Goal: Information Seeking & Learning: Learn about a topic

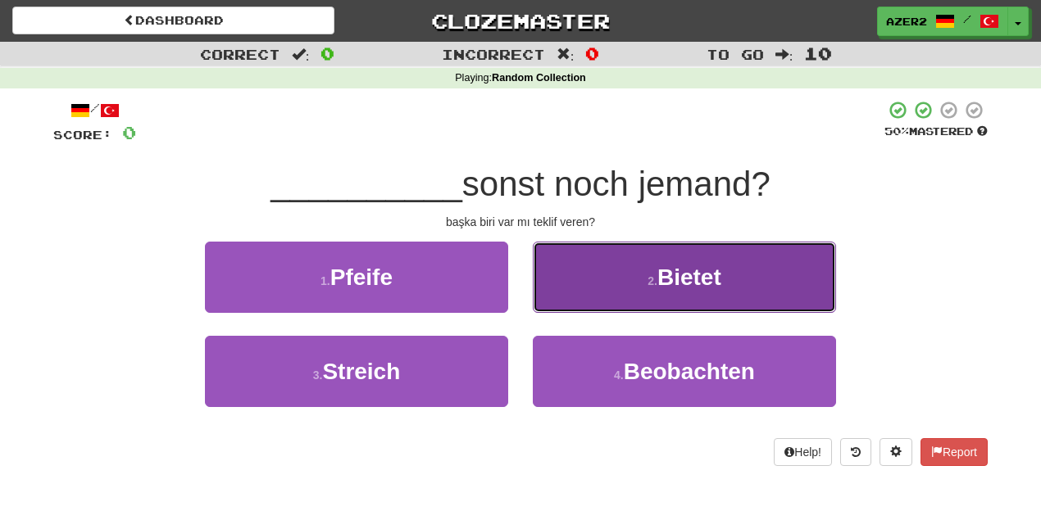
click at [737, 259] on button "2 . Bietet" at bounding box center [684, 277] width 303 height 71
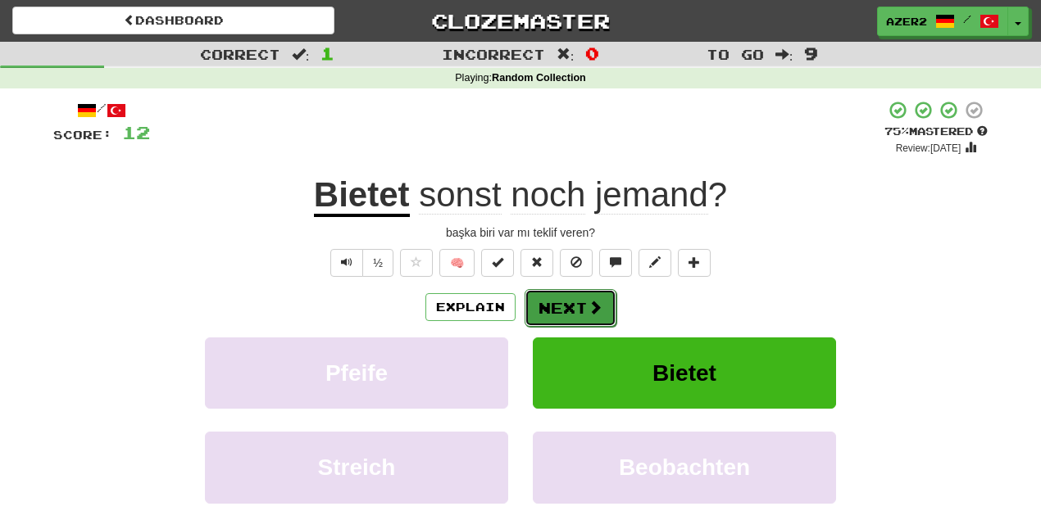
click at [584, 311] on button "Next" at bounding box center [570, 308] width 92 height 38
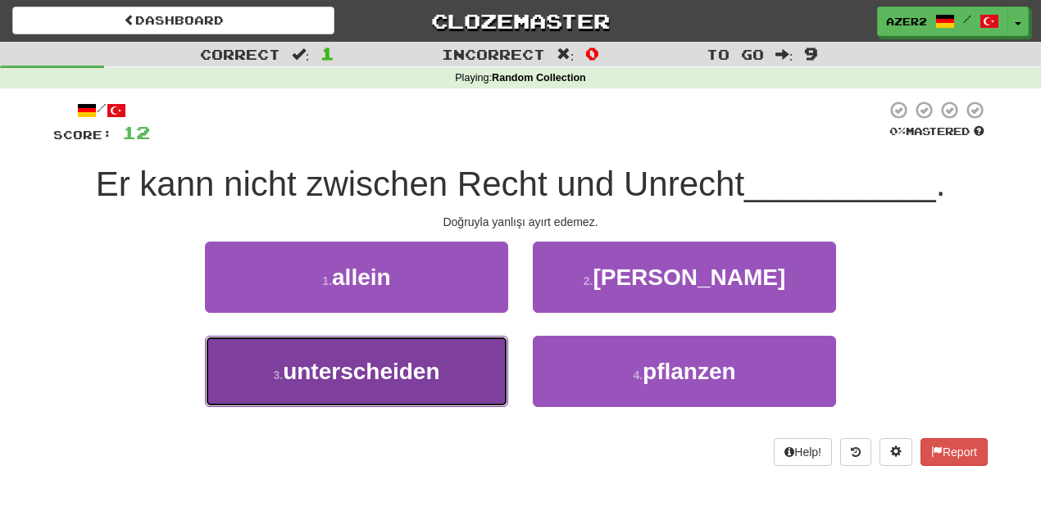
click at [360, 393] on button "3 . unterscheiden" at bounding box center [356, 371] width 303 height 71
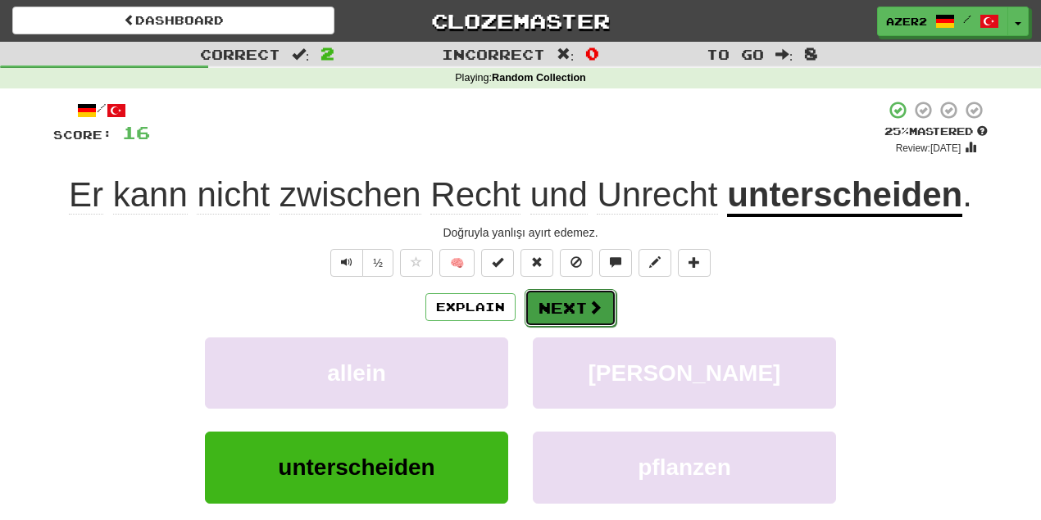
click at [588, 300] on span at bounding box center [594, 307] width 15 height 15
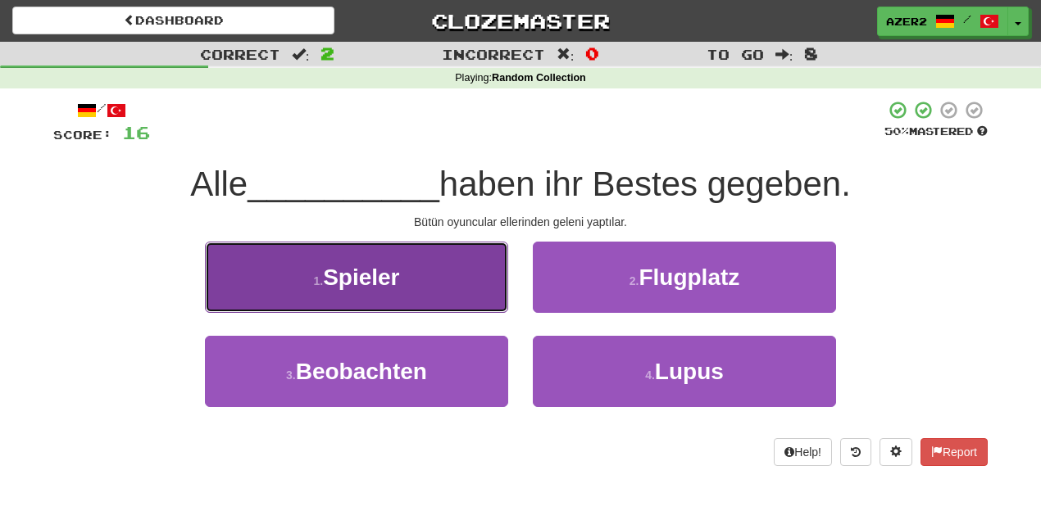
click at [478, 264] on button "1 . Spieler" at bounding box center [356, 277] width 303 height 71
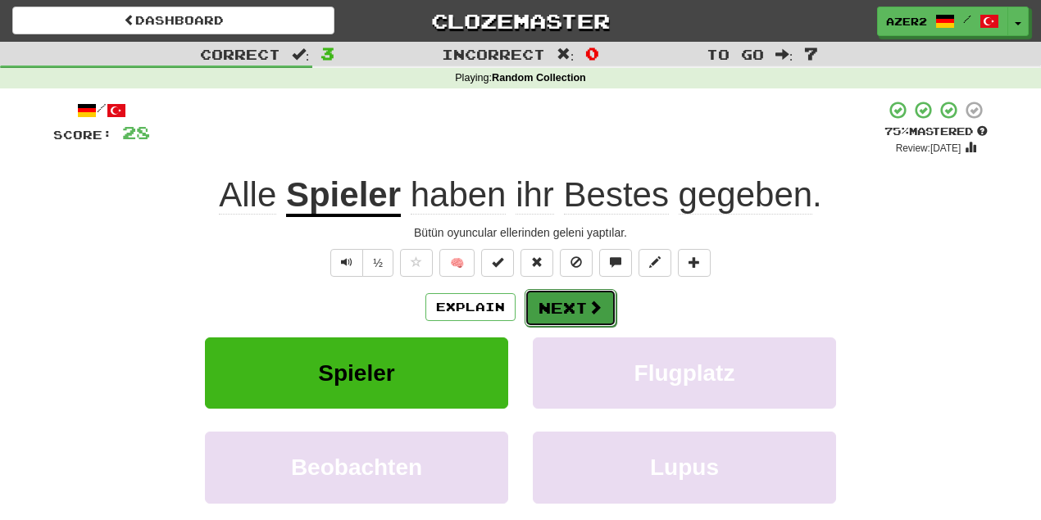
click at [611, 304] on button "Next" at bounding box center [570, 308] width 92 height 38
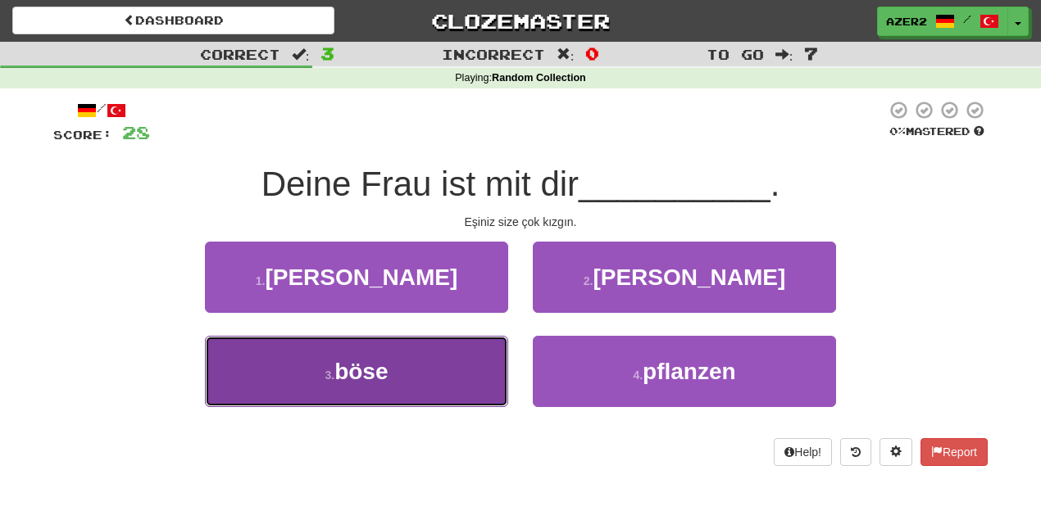
click at [405, 357] on button "3 . böse" at bounding box center [356, 371] width 303 height 71
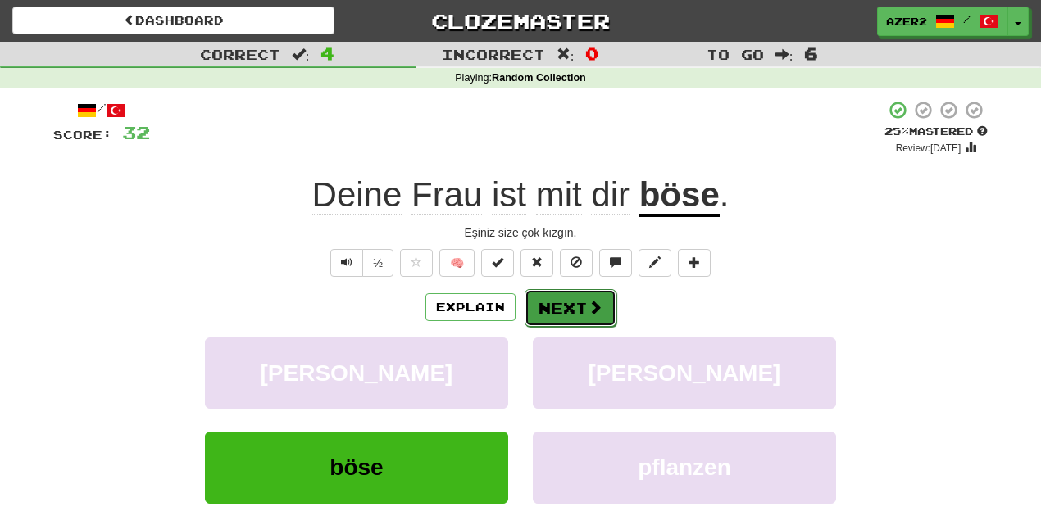
click at [590, 303] on span at bounding box center [594, 307] width 15 height 15
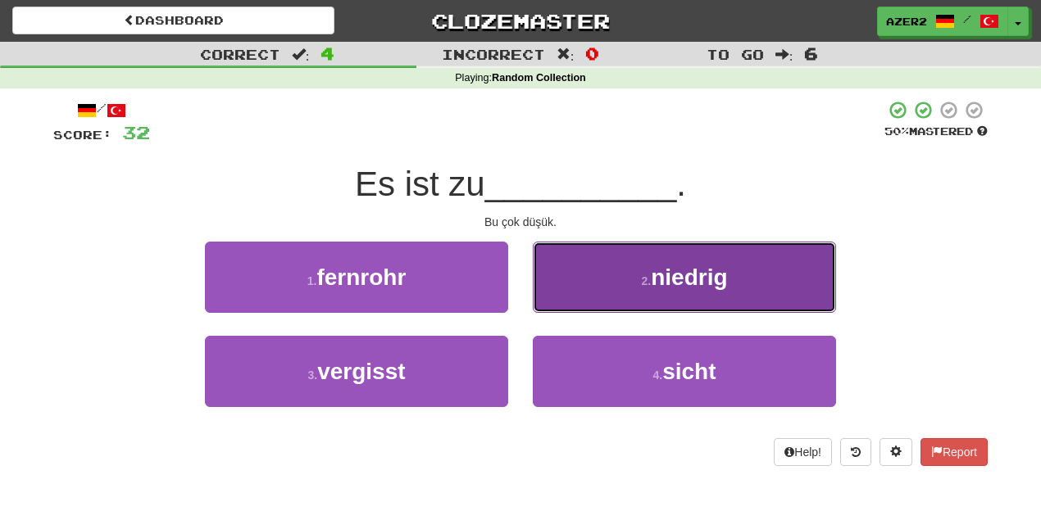
click at [657, 290] on button "2 . niedrig" at bounding box center [684, 277] width 303 height 71
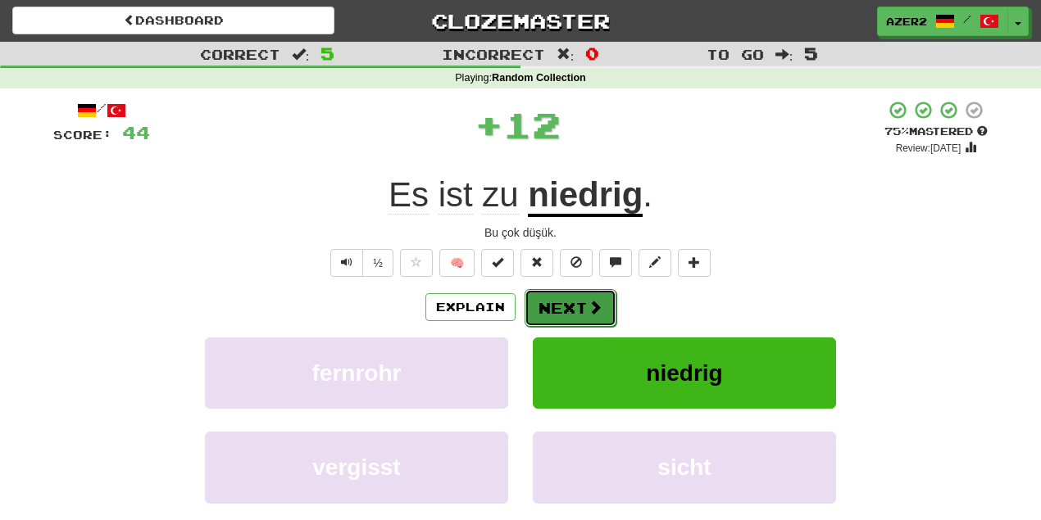
click at [555, 302] on button "Next" at bounding box center [570, 308] width 92 height 38
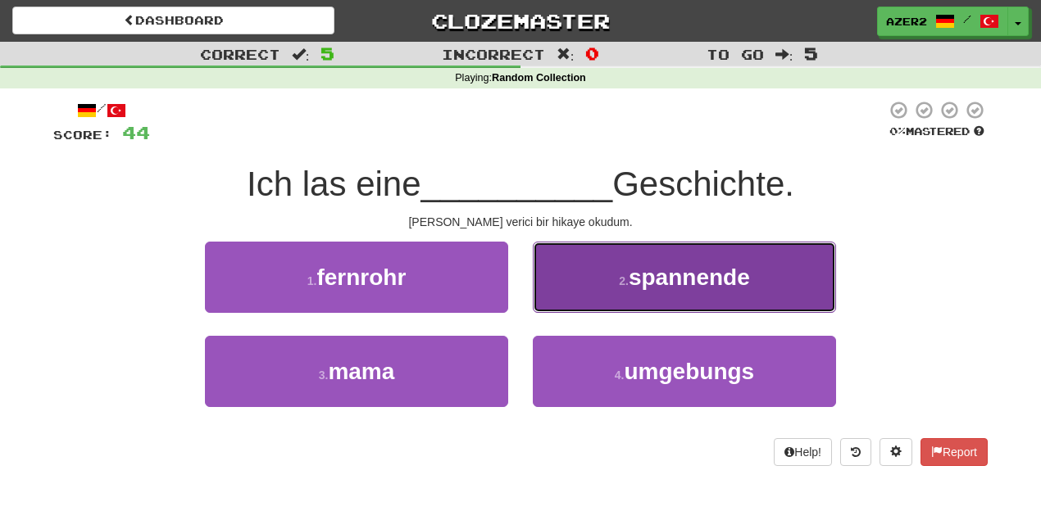
click at [748, 269] on span "spannende" at bounding box center [688, 277] width 121 height 25
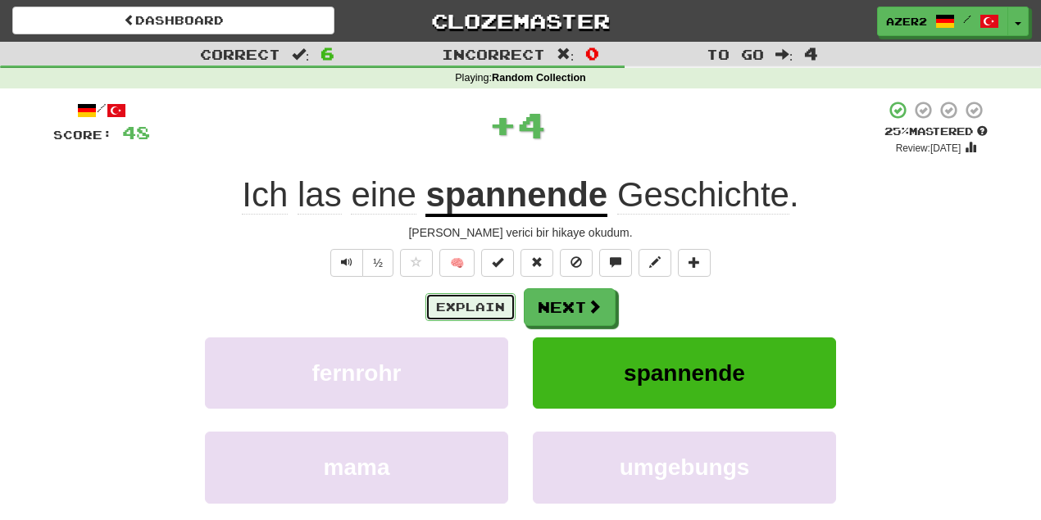
click at [459, 311] on button "Explain" at bounding box center [470, 307] width 90 height 28
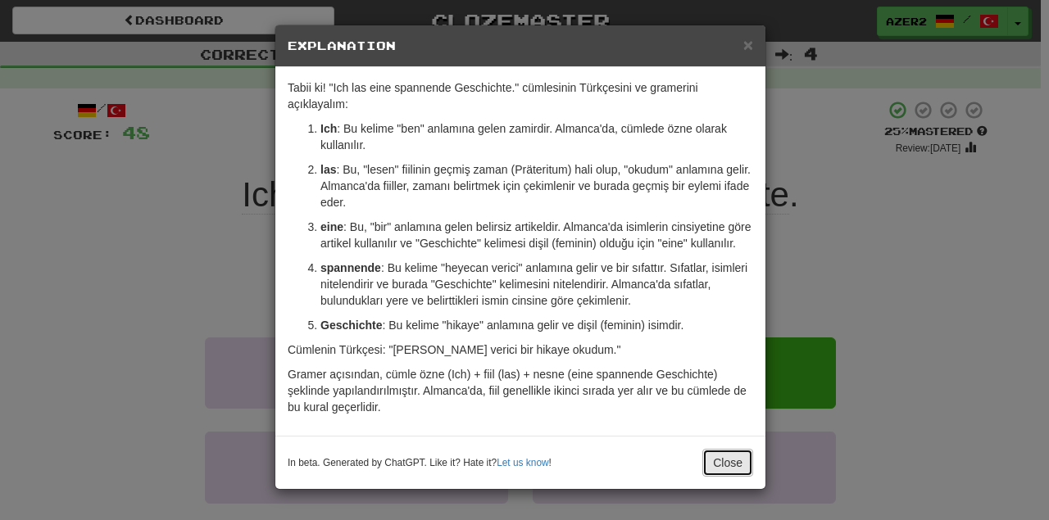
drag, startPoint x: 727, startPoint y: 460, endPoint x: 662, endPoint y: 397, distance: 90.4
click at [728, 460] on button "Close" at bounding box center [727, 463] width 51 height 28
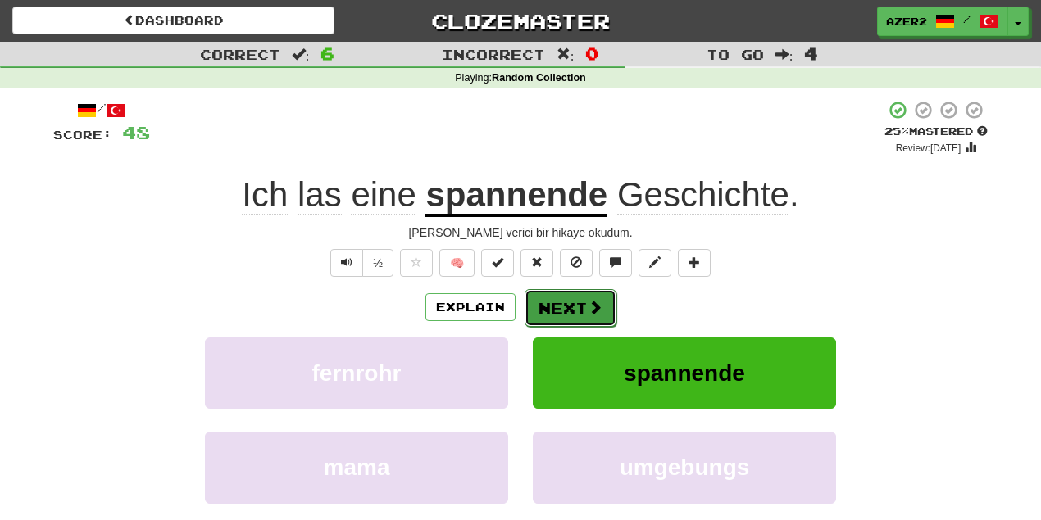
click at [572, 291] on button "Next" at bounding box center [570, 308] width 92 height 38
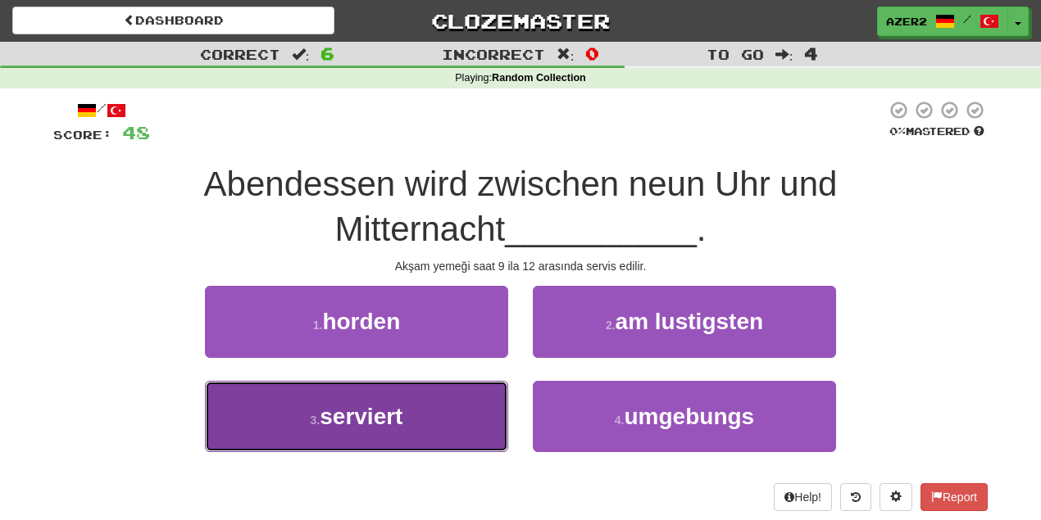
click at [429, 421] on button "3 . serviert" at bounding box center [356, 416] width 303 height 71
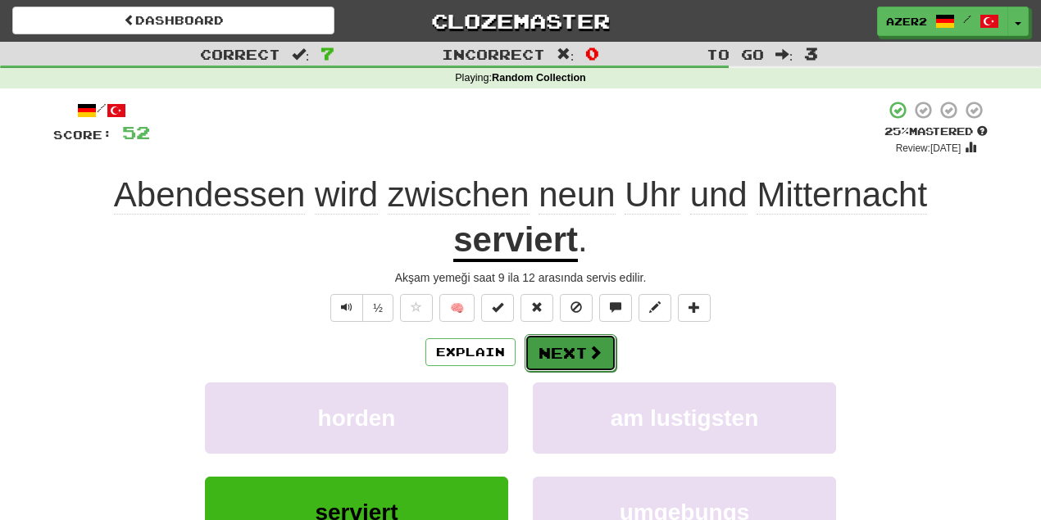
click at [574, 354] on button "Next" at bounding box center [570, 353] width 92 height 38
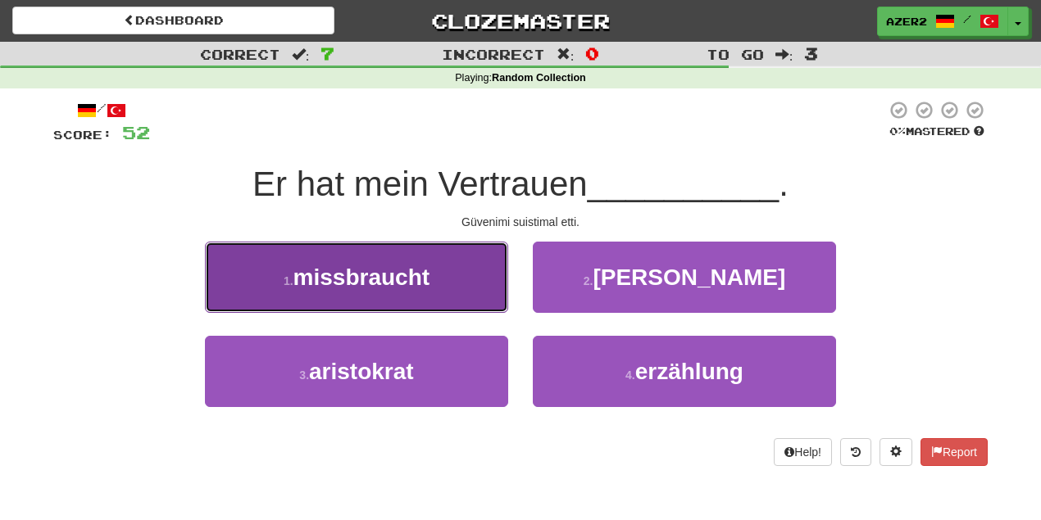
click at [401, 292] on button "1 . missbraucht" at bounding box center [356, 277] width 303 height 71
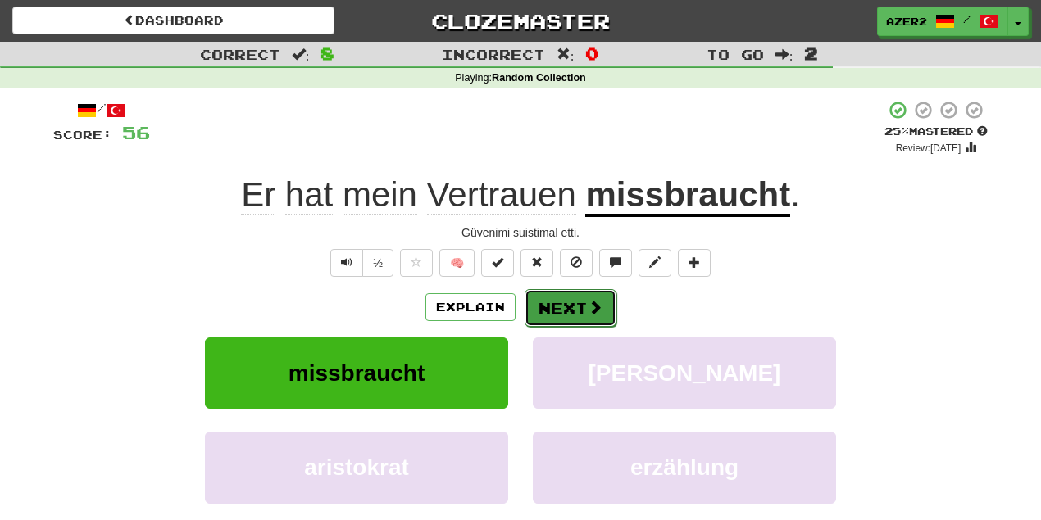
click at [583, 302] on button "Next" at bounding box center [570, 308] width 92 height 38
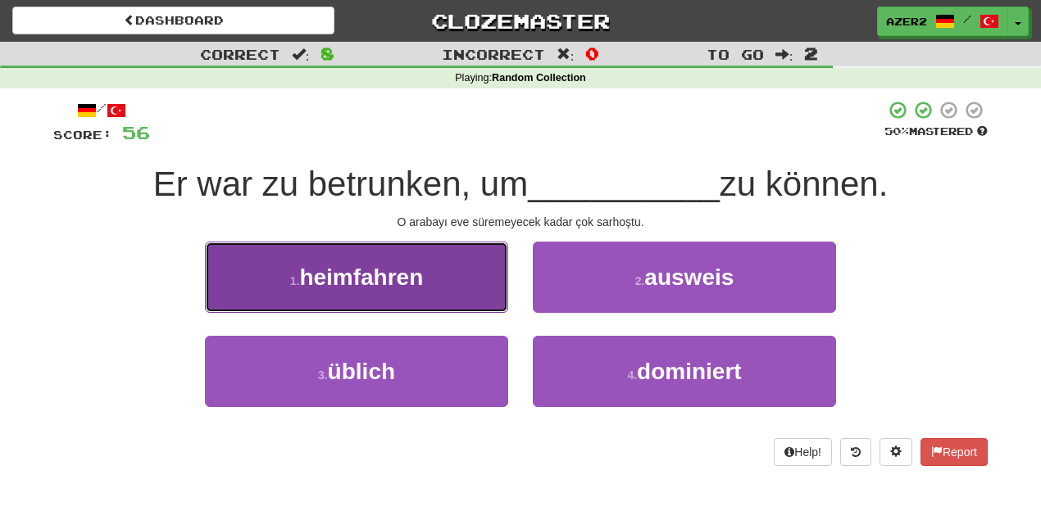
click at [418, 275] on span "heimfahren" at bounding box center [361, 277] width 124 height 25
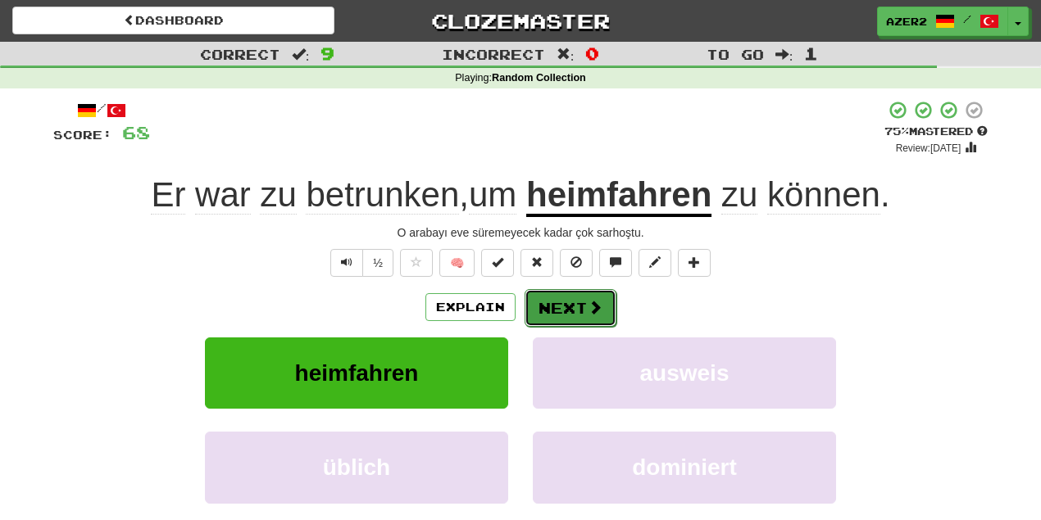
click at [569, 311] on button "Next" at bounding box center [570, 308] width 92 height 38
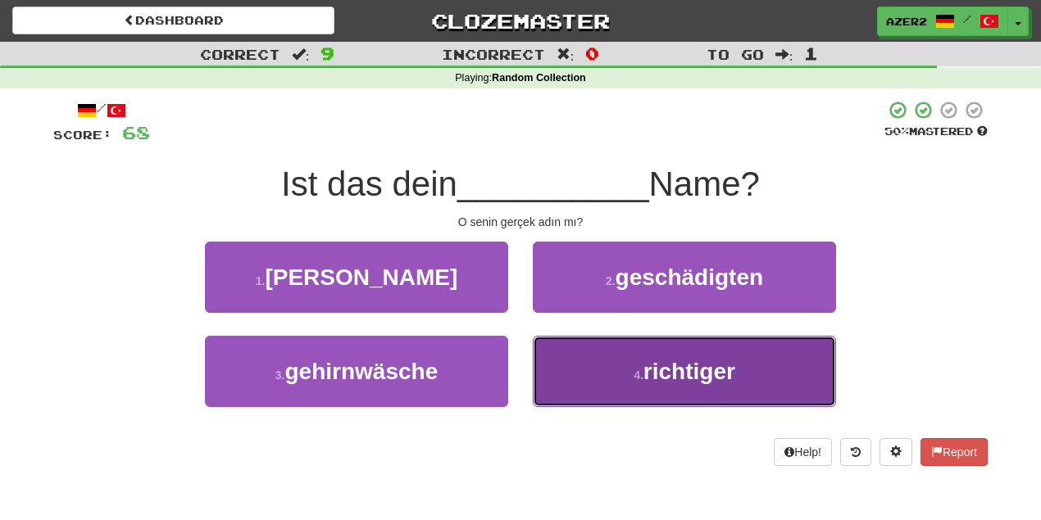
click at [726, 356] on button "4 . richtiger" at bounding box center [684, 371] width 303 height 71
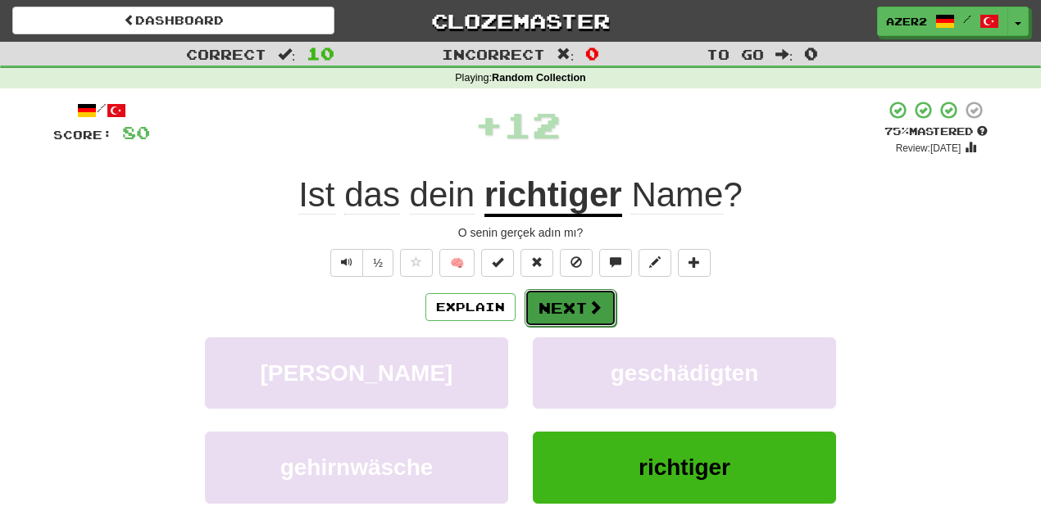
click at [576, 306] on button "Next" at bounding box center [570, 308] width 92 height 38
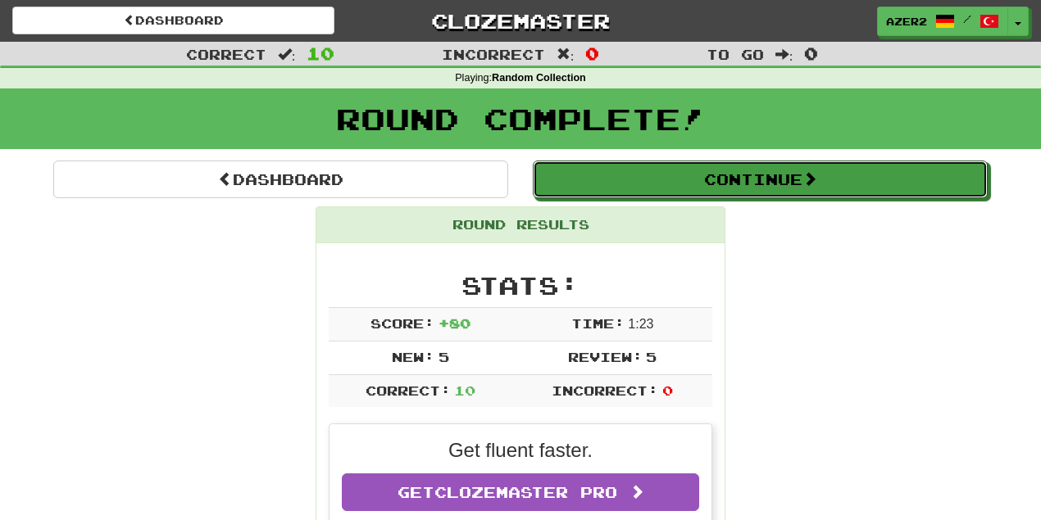
click at [744, 195] on button "Continue" at bounding box center [760, 180] width 455 height 38
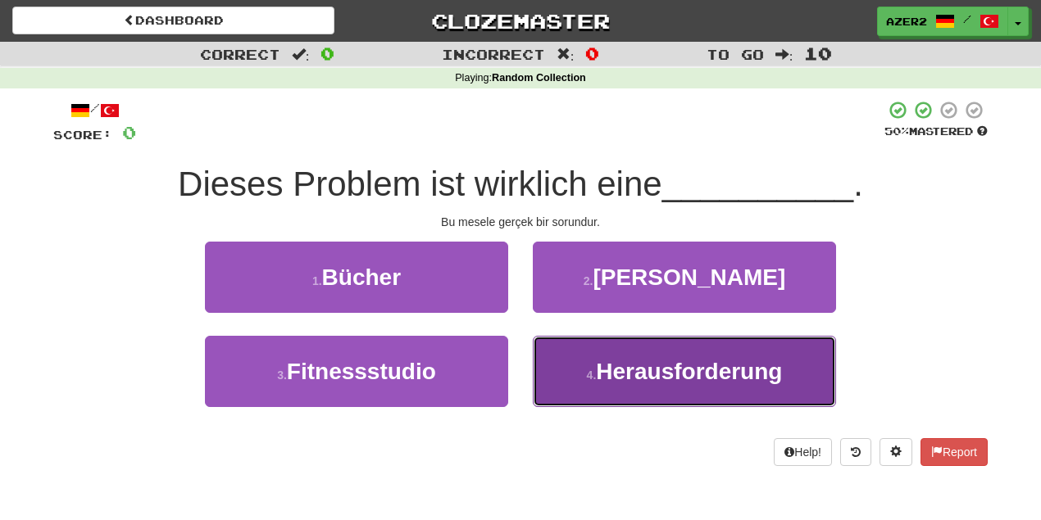
click at [690, 380] on span "Herausforderung" at bounding box center [689, 371] width 186 height 25
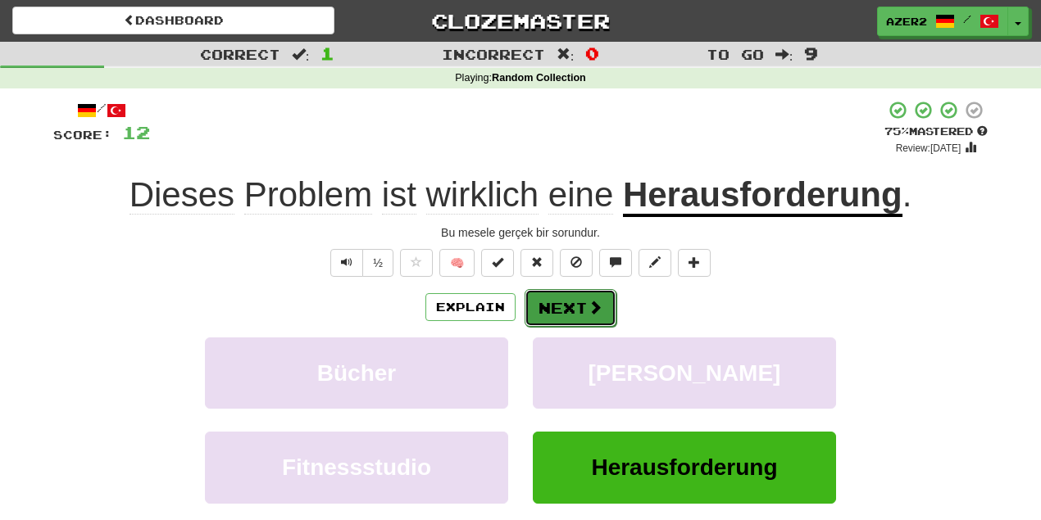
click at [578, 308] on button "Next" at bounding box center [570, 308] width 92 height 38
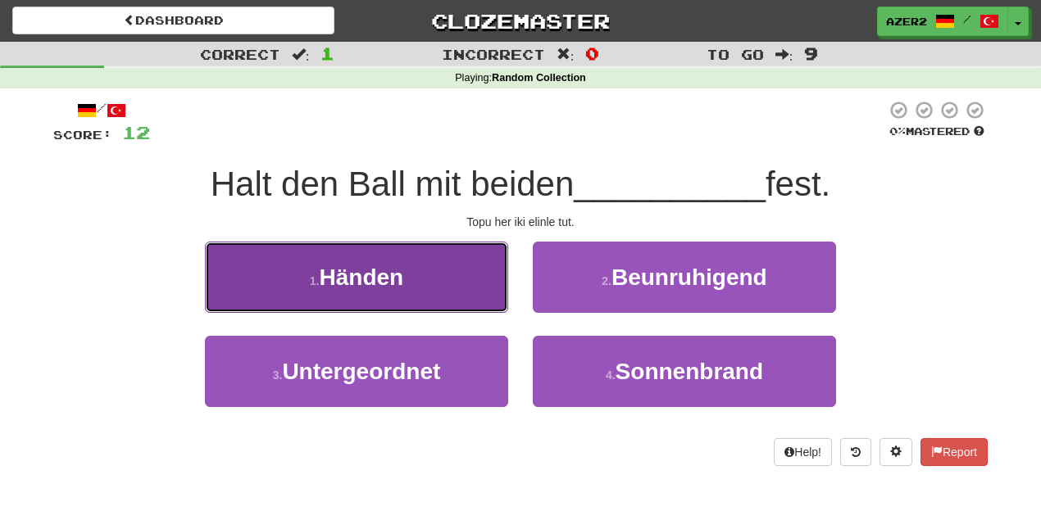
click at [415, 265] on button "1 . Händen" at bounding box center [356, 277] width 303 height 71
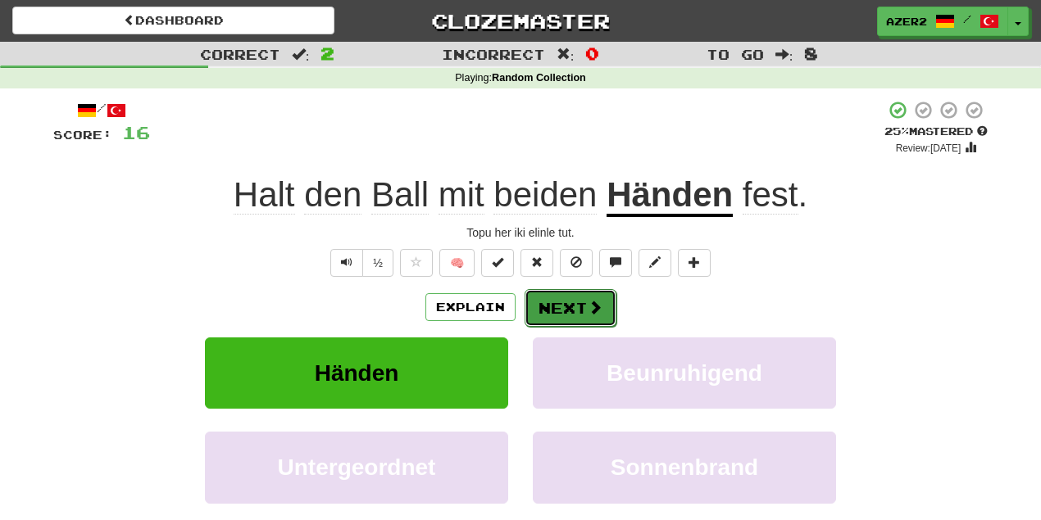
click at [596, 295] on button "Next" at bounding box center [570, 308] width 92 height 38
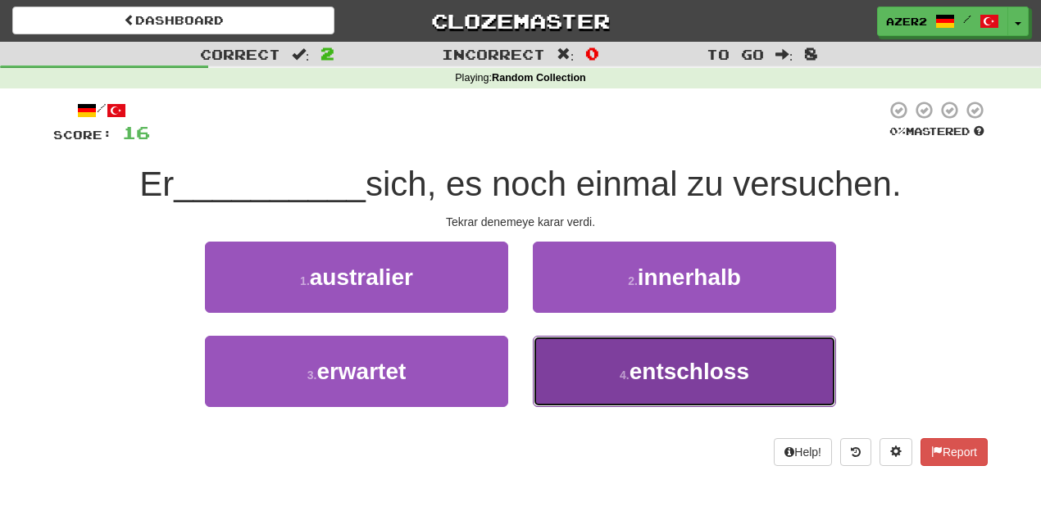
click at [759, 380] on button "4 . entschloss" at bounding box center [684, 371] width 303 height 71
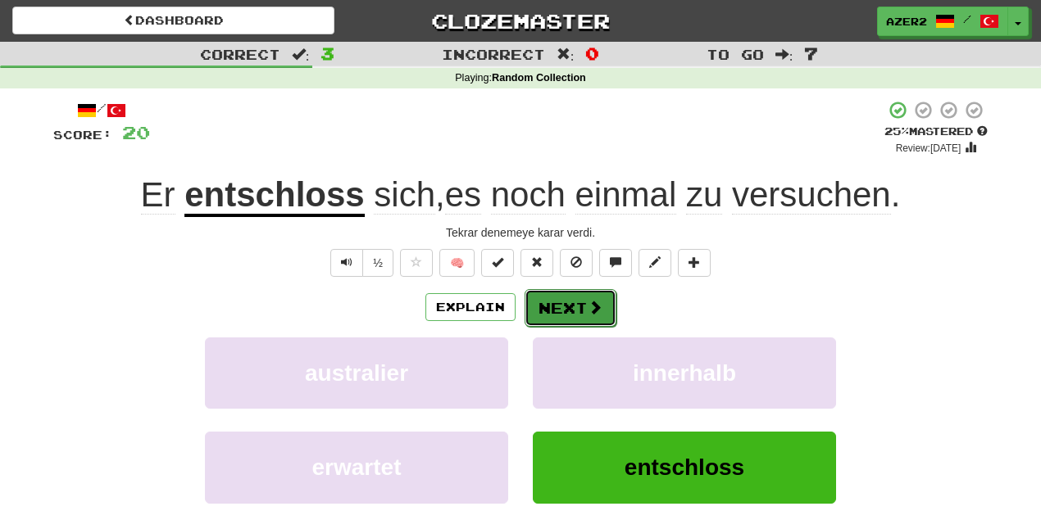
click at [585, 311] on button "Next" at bounding box center [570, 308] width 92 height 38
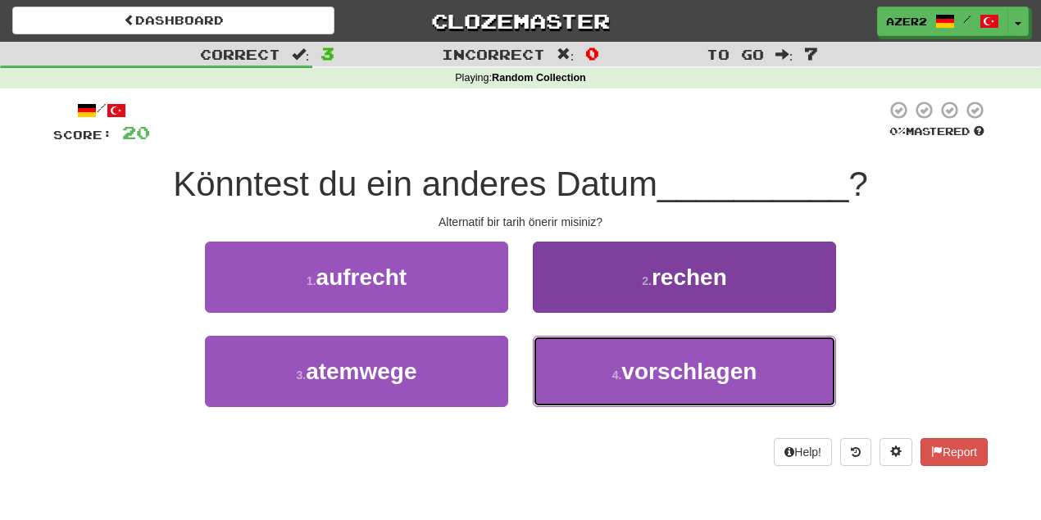
click at [743, 385] on button "4 . vorschlagen" at bounding box center [684, 371] width 303 height 71
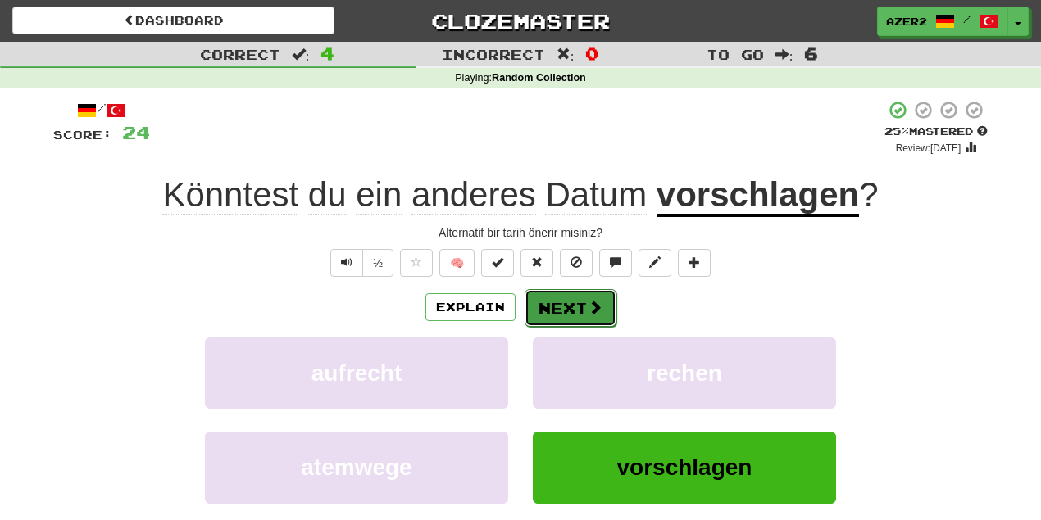
click at [572, 314] on button "Next" at bounding box center [570, 308] width 92 height 38
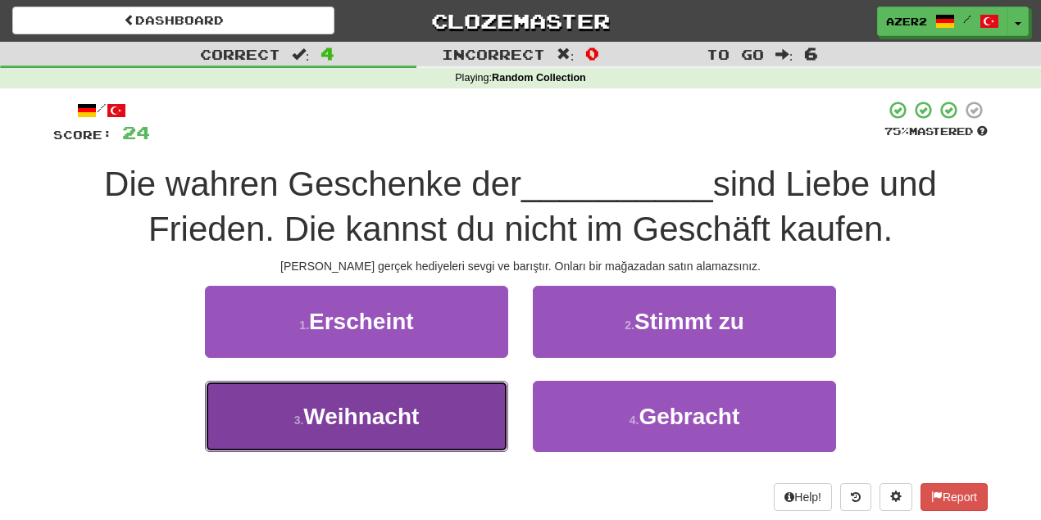
click at [434, 405] on button "3 . Weihnacht" at bounding box center [356, 416] width 303 height 71
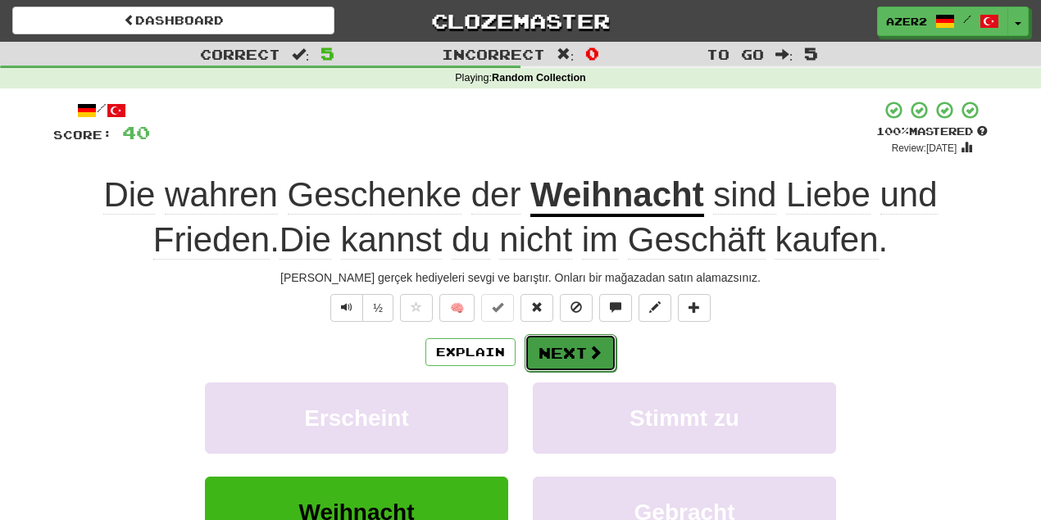
click at [578, 349] on button "Next" at bounding box center [570, 353] width 92 height 38
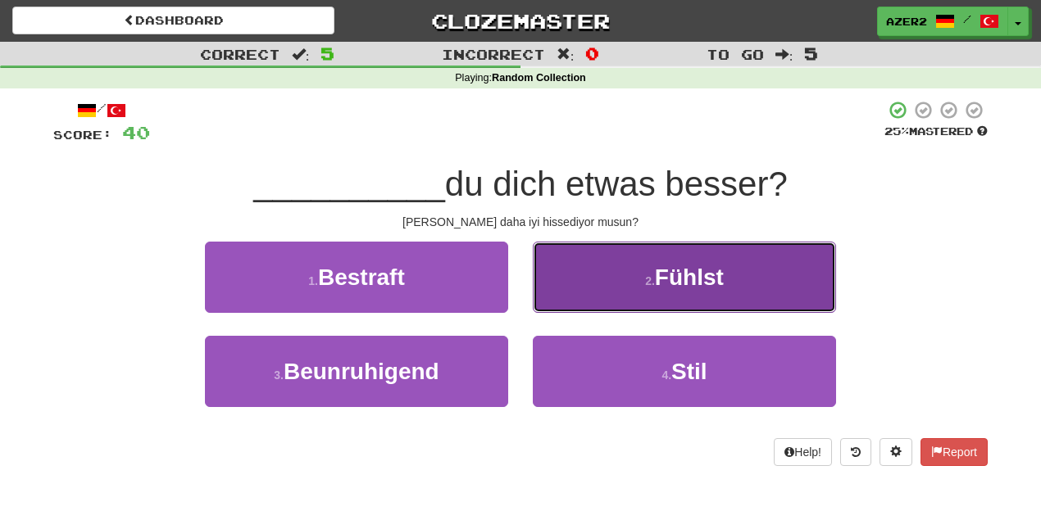
click at [780, 272] on button "2 . Fühlst" at bounding box center [684, 277] width 303 height 71
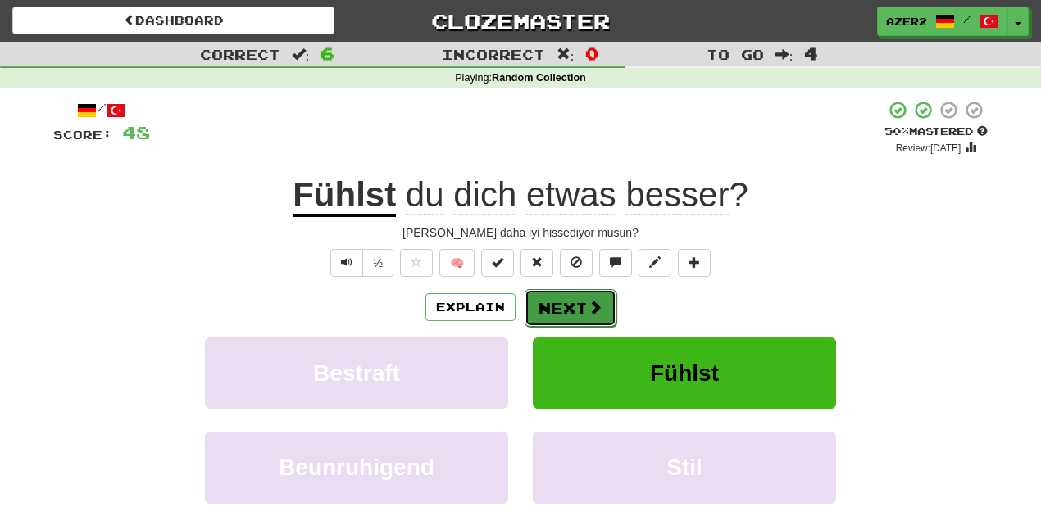
click at [596, 306] on span at bounding box center [594, 307] width 15 height 15
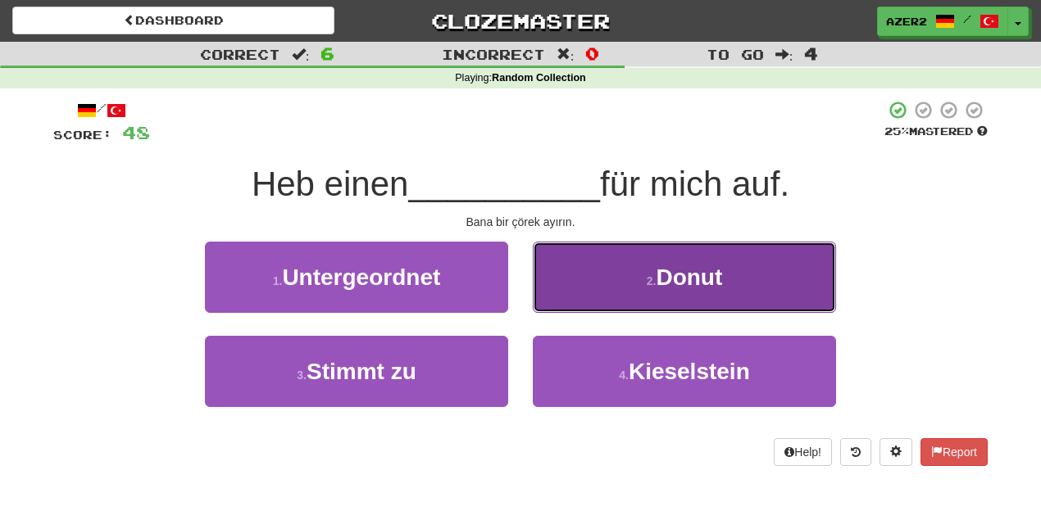
click at [705, 280] on span "Donut" at bounding box center [688, 277] width 66 height 25
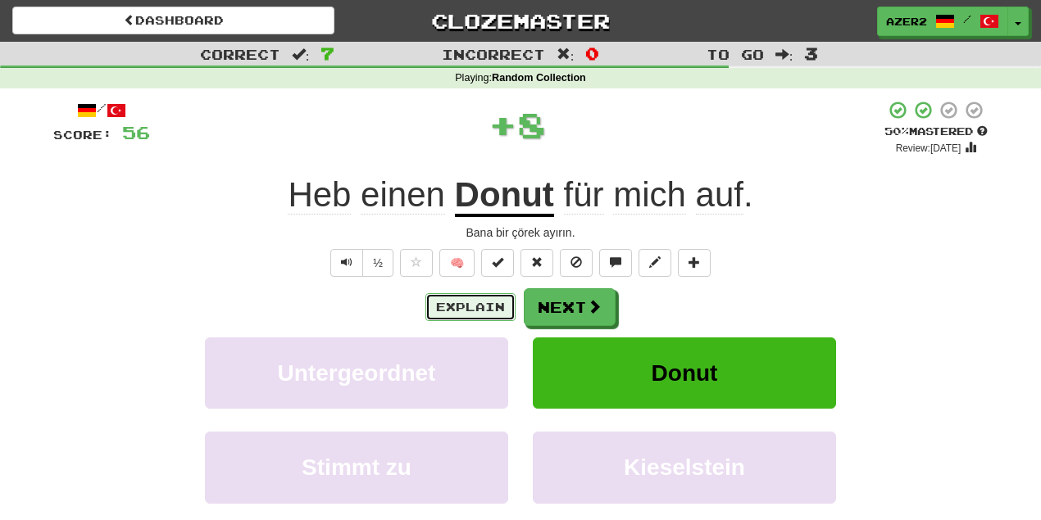
click at [471, 309] on button "Explain" at bounding box center [470, 307] width 90 height 28
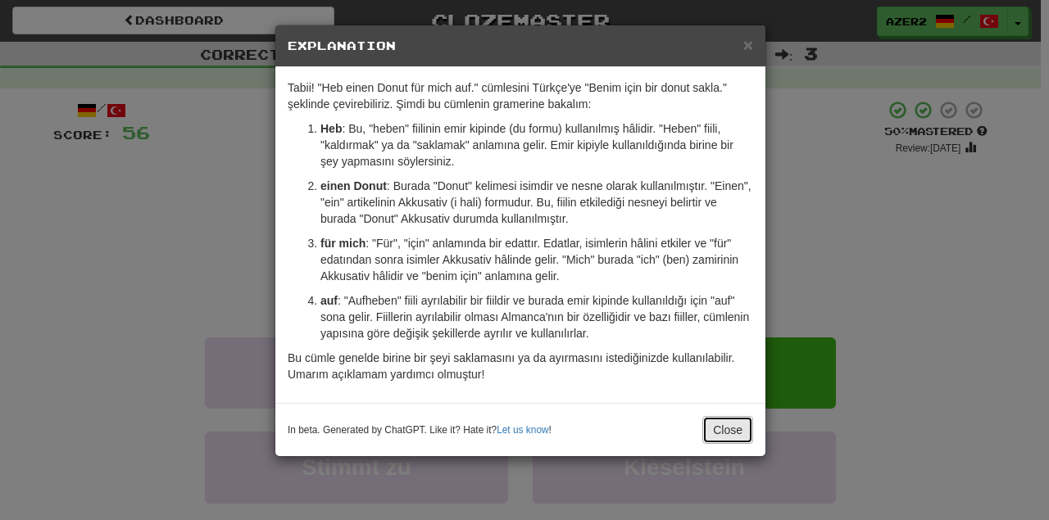
click at [750, 426] on button "Close" at bounding box center [727, 430] width 51 height 28
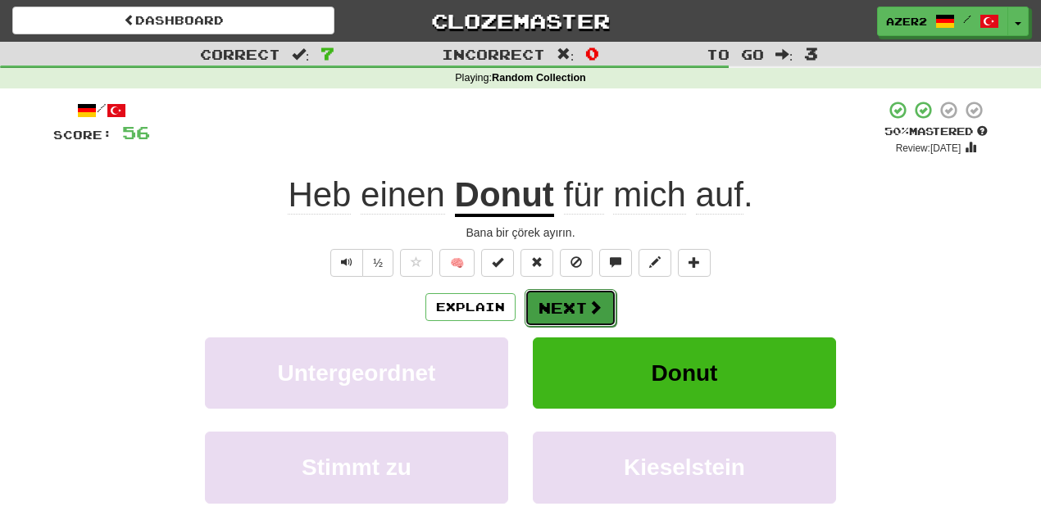
click at [593, 300] on span at bounding box center [594, 307] width 15 height 15
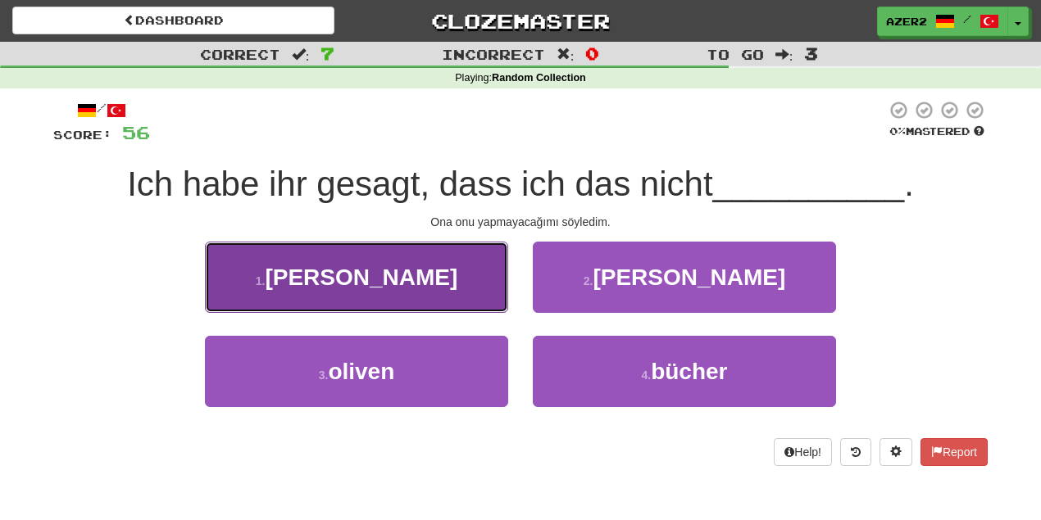
click at [406, 288] on button "1 . täte" at bounding box center [356, 277] width 303 height 71
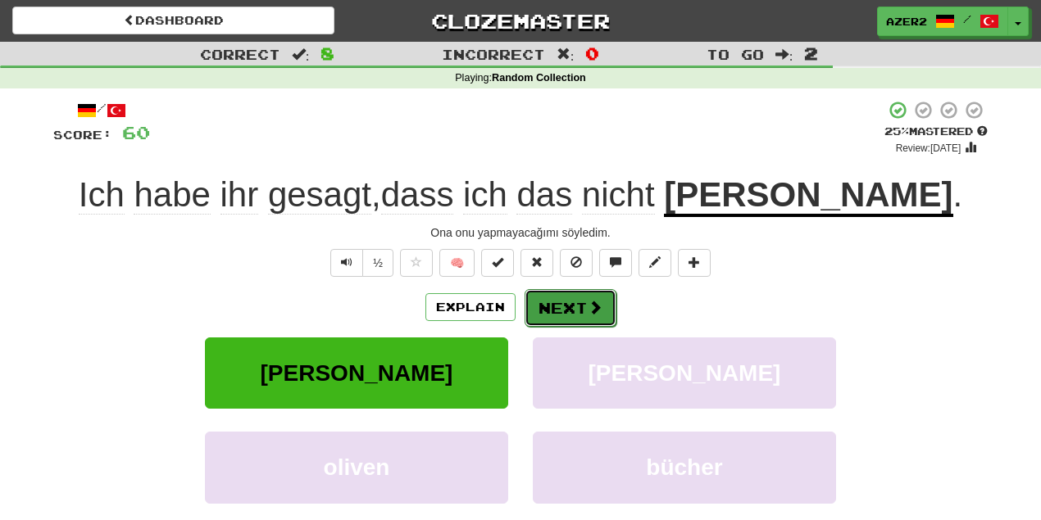
click at [569, 299] on button "Next" at bounding box center [570, 308] width 92 height 38
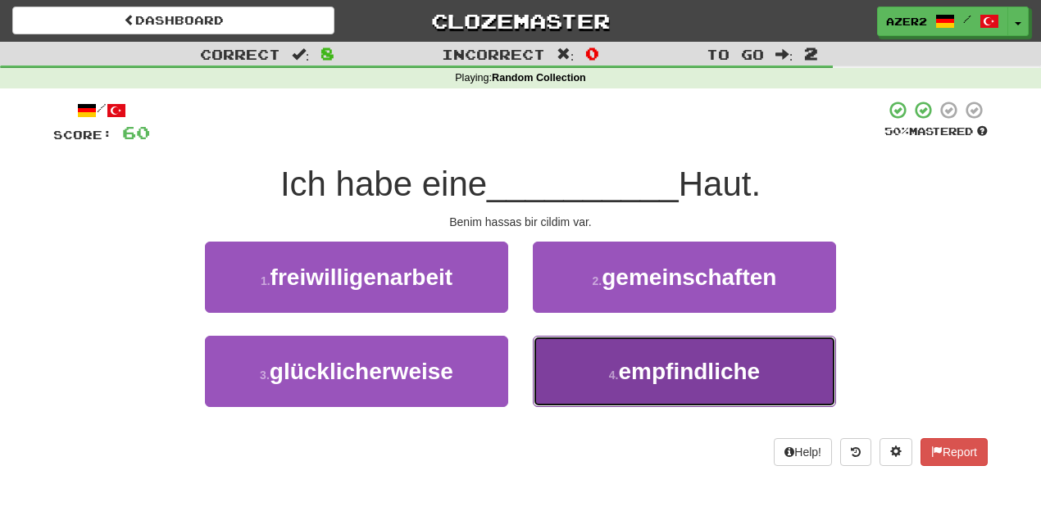
click at [617, 374] on small "4 ." at bounding box center [614, 375] width 10 height 13
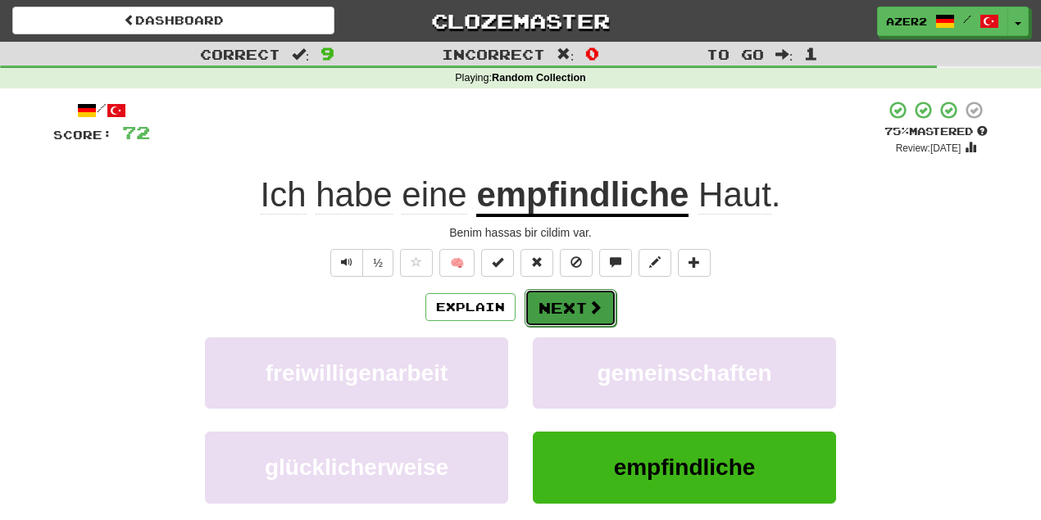
click at [563, 306] on button "Next" at bounding box center [570, 308] width 92 height 38
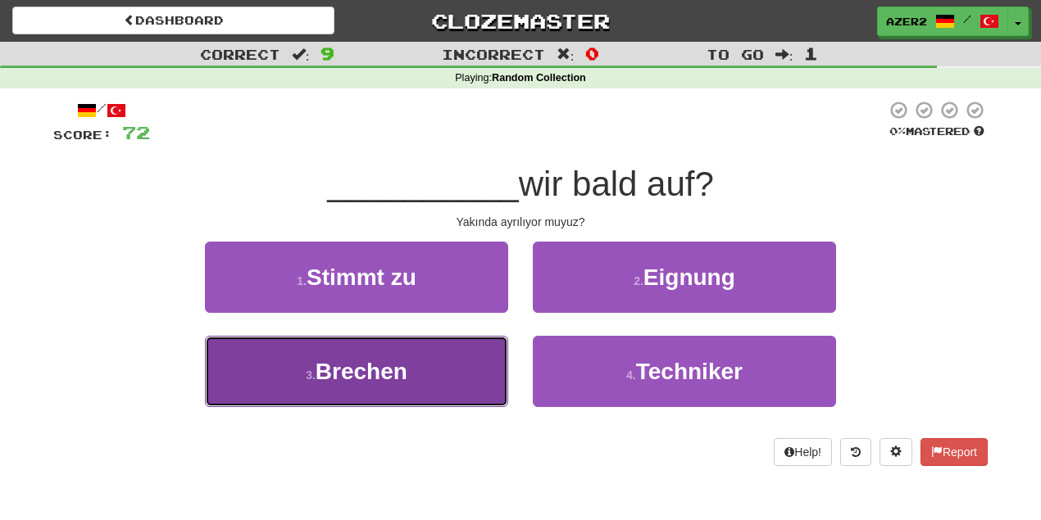
click at [398, 376] on span "Brechen" at bounding box center [361, 371] width 92 height 25
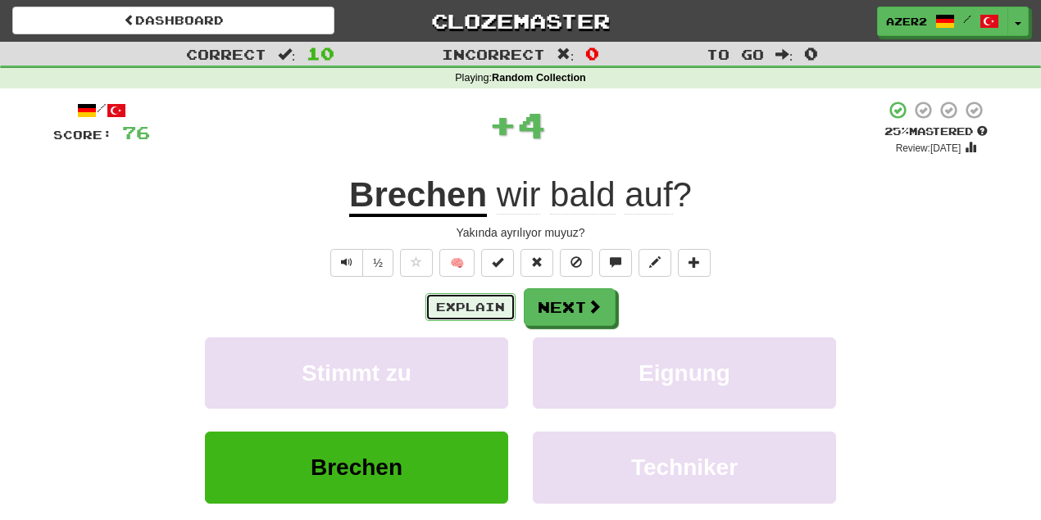
click at [471, 306] on button "Explain" at bounding box center [470, 307] width 90 height 28
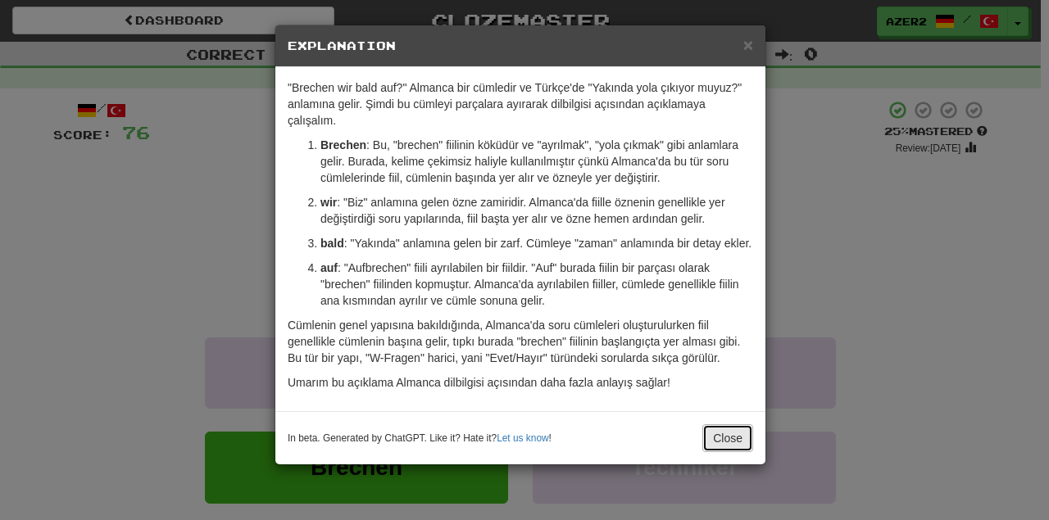
click at [734, 438] on button "Close" at bounding box center [727, 438] width 51 height 28
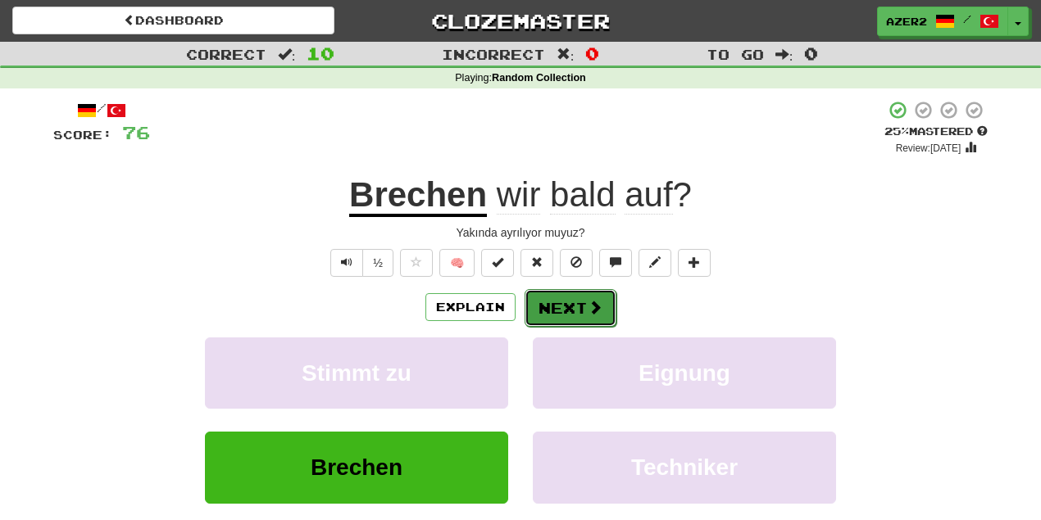
click at [570, 302] on button "Next" at bounding box center [570, 308] width 92 height 38
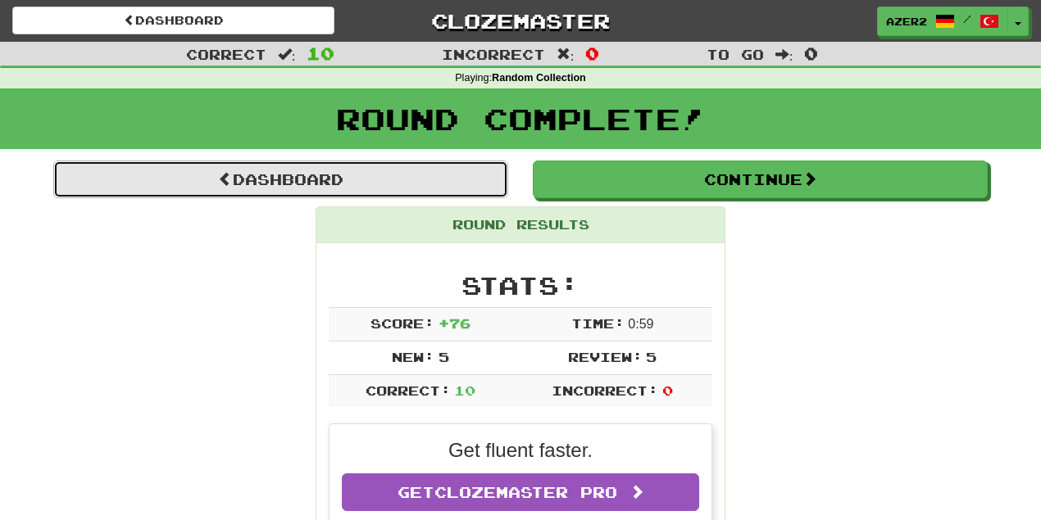
click at [377, 180] on link "Dashboard" at bounding box center [280, 180] width 455 height 38
